Goal: Transaction & Acquisition: Subscribe to service/newsletter

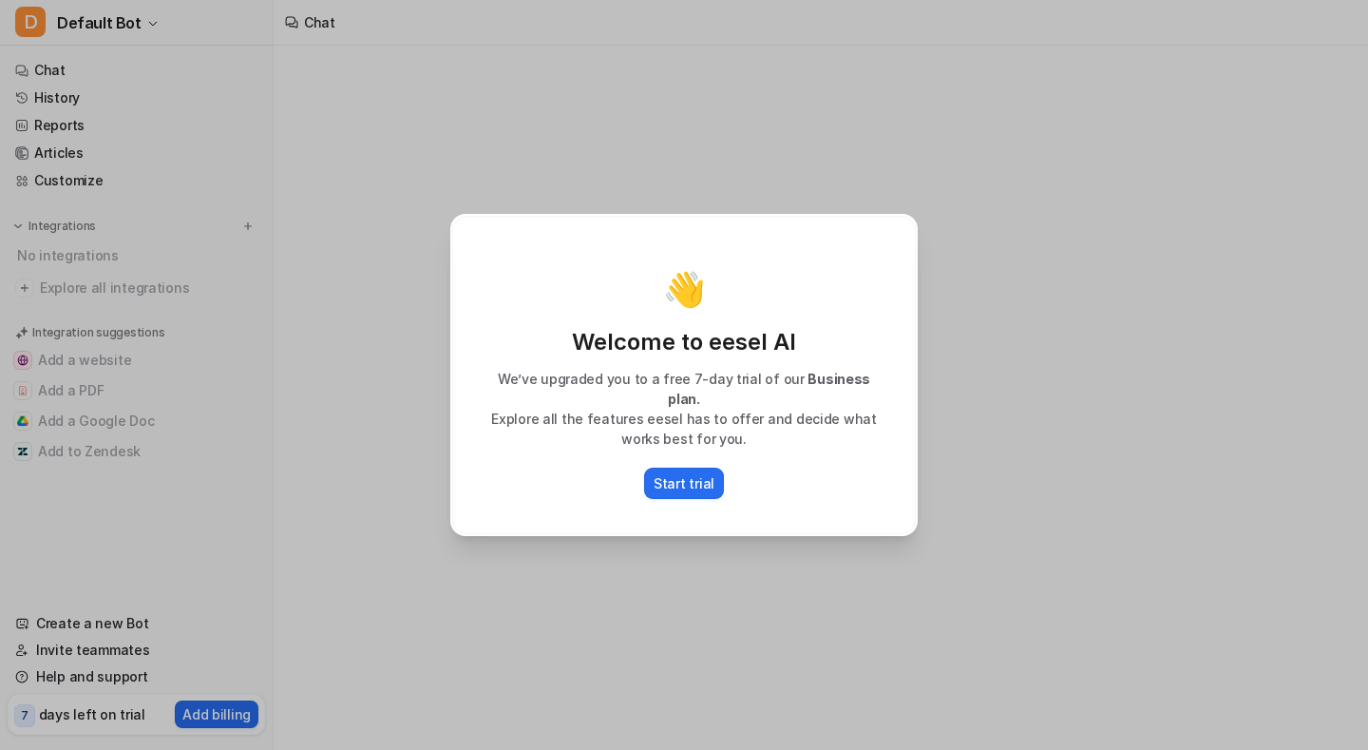
click at [928, 520] on div "👋 Welcome to eesel AI We’ve upgraded you to a free 7-day trial of our Business …" at bounding box center [684, 375] width 498 height 750
type textarea "**********"
click at [683, 473] on p "Start trial" at bounding box center [684, 483] width 61 height 20
